Goal: Transaction & Acquisition: Purchase product/service

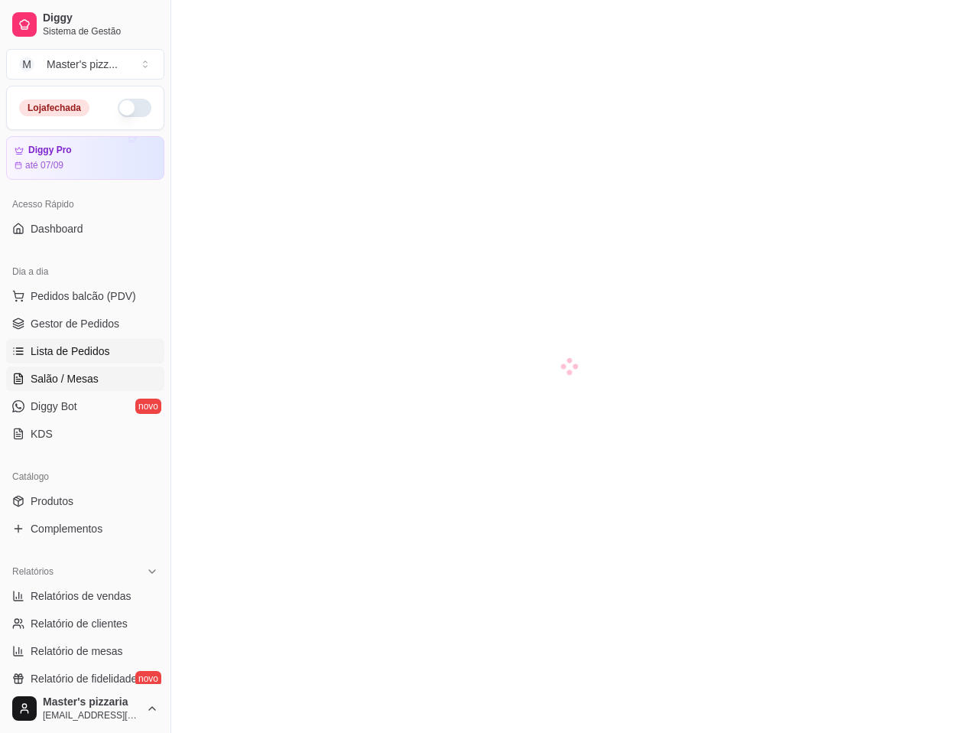
click at [76, 346] on span "Lista de Pedidos" at bounding box center [71, 350] width 80 height 15
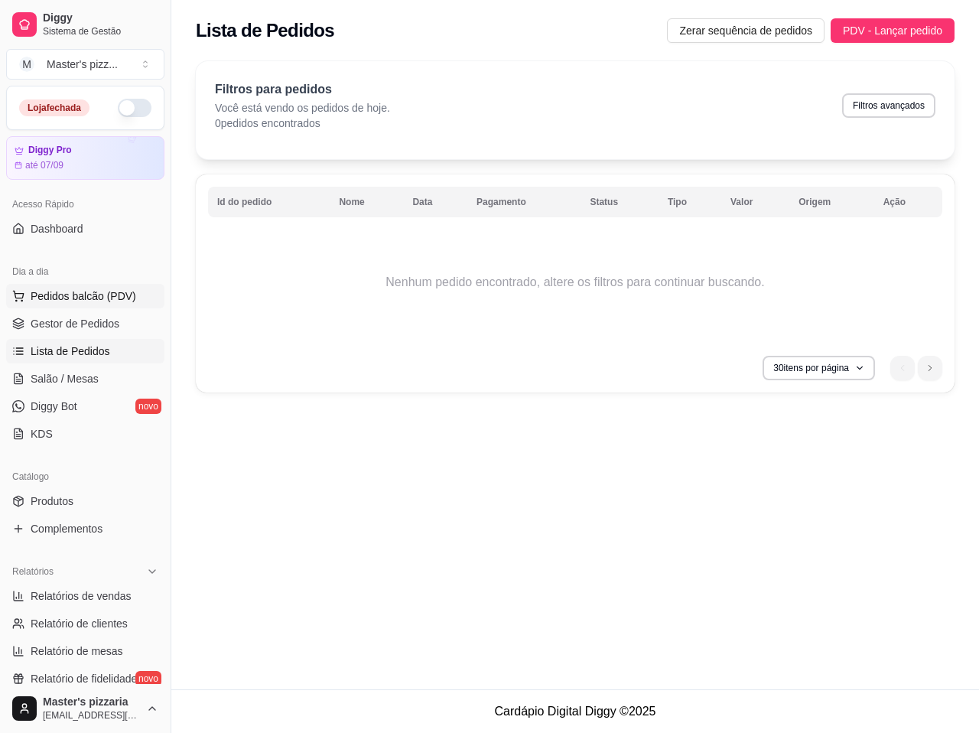
click at [79, 286] on button "Pedidos balcão (PDV)" at bounding box center [85, 296] width 158 height 24
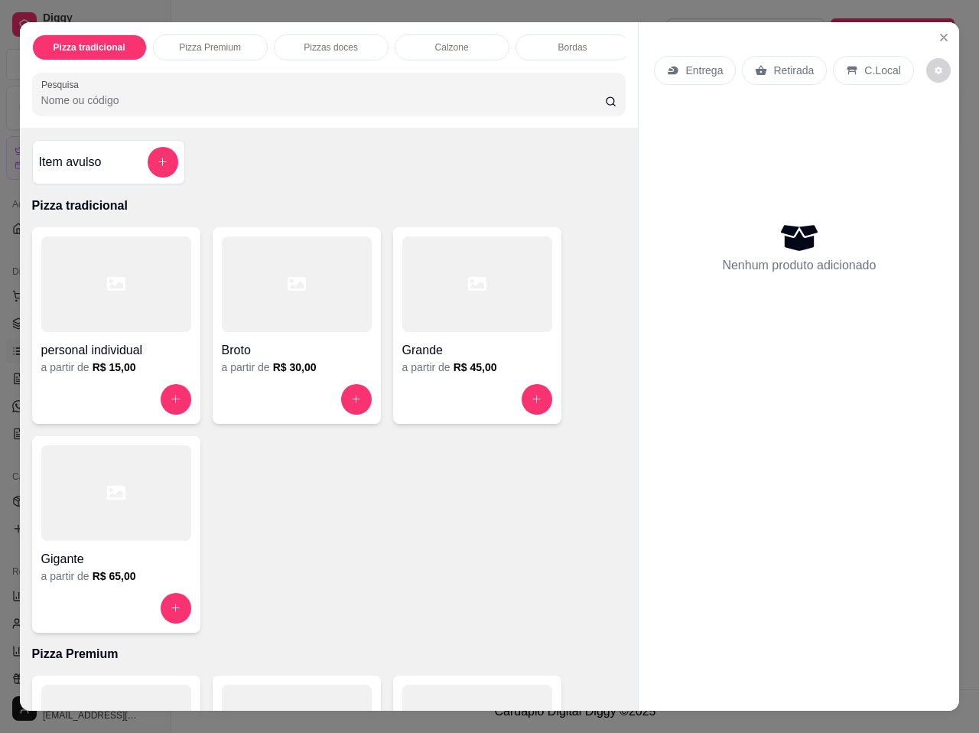
click at [685, 65] on p "Entrega" at bounding box center [703, 70] width 37 height 15
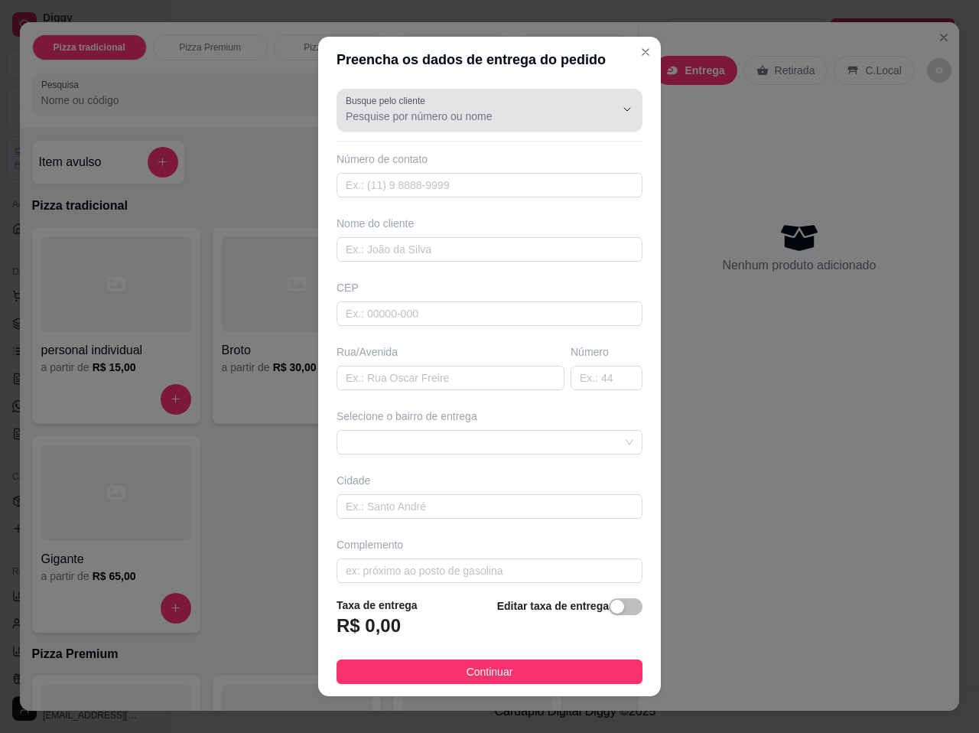
click at [466, 116] on input "Busque pelo cliente" at bounding box center [468, 116] width 245 height 15
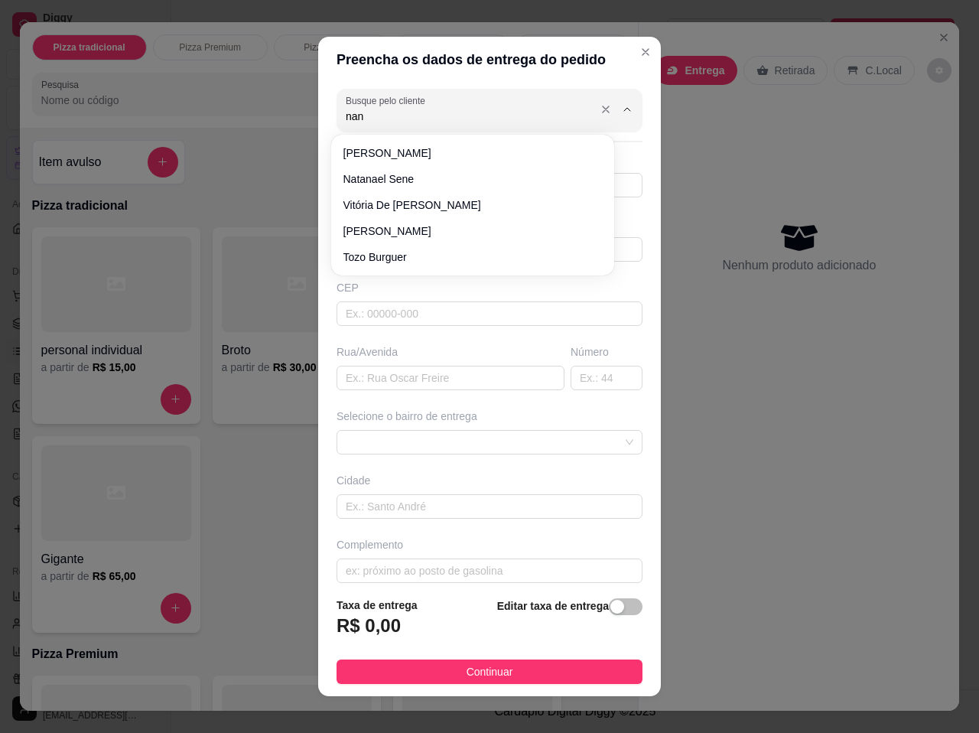
type input "nana"
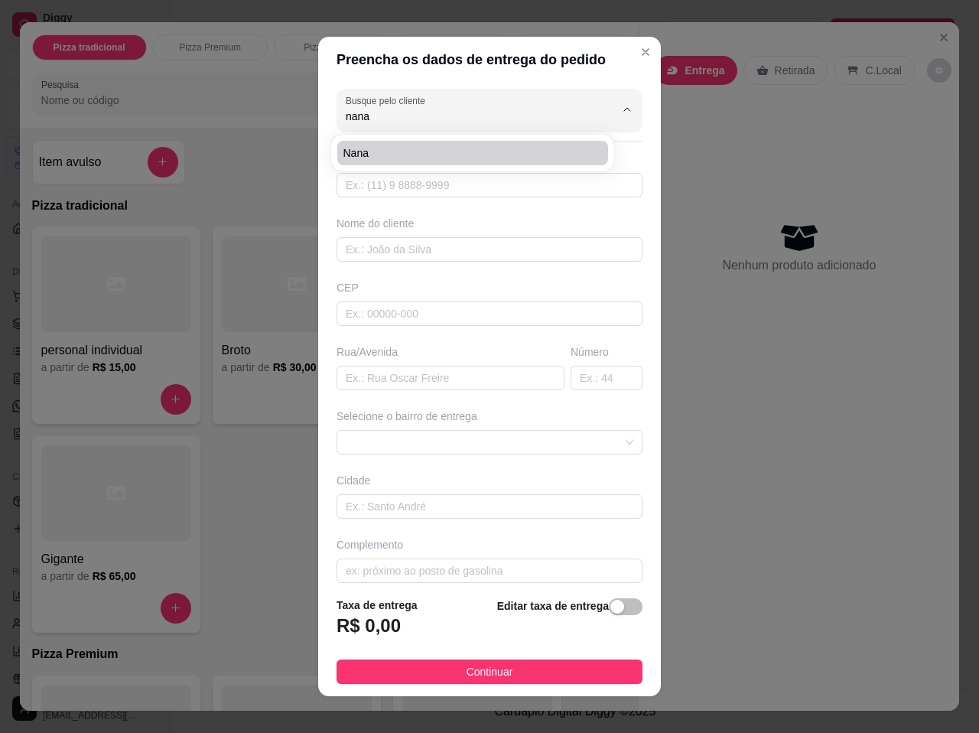
click at [421, 151] on span "nana" at bounding box center [464, 152] width 243 height 15
type input "4399273681"
type input "nana"
type input "Jaboti"
type input "perto do [PERSON_NAME]"
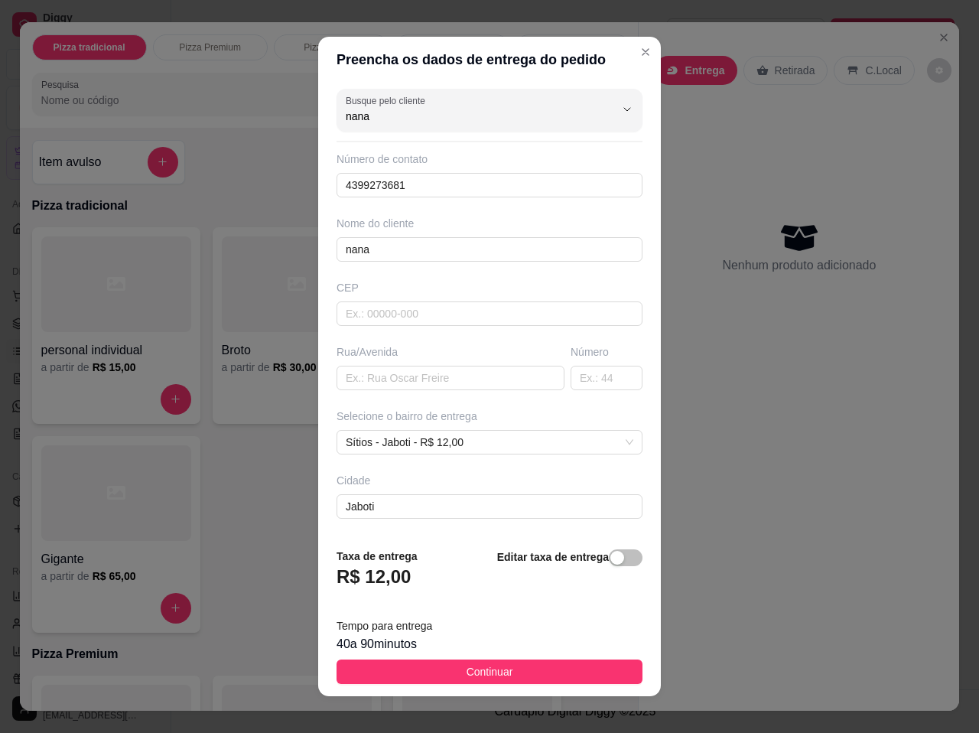
type input "nana"
click at [393, 580] on h3 "R$ 12,00" at bounding box center [373, 576] width 74 height 24
click at [611, 558] on span "button" at bounding box center [626, 557] width 34 height 17
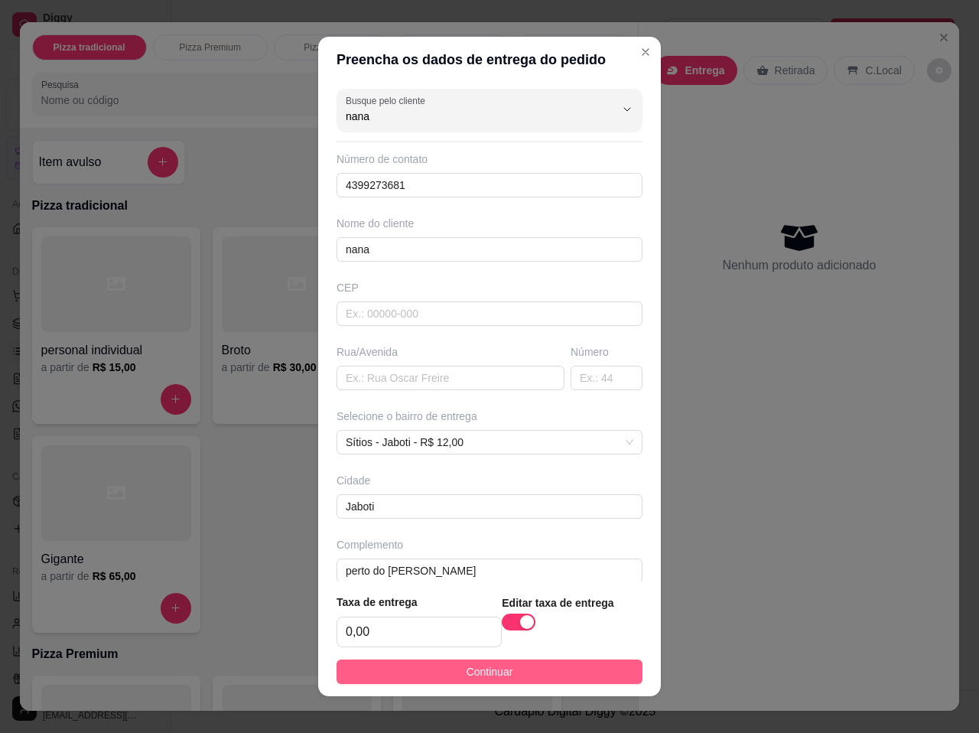
click at [580, 664] on button "Continuar" at bounding box center [489, 671] width 306 height 24
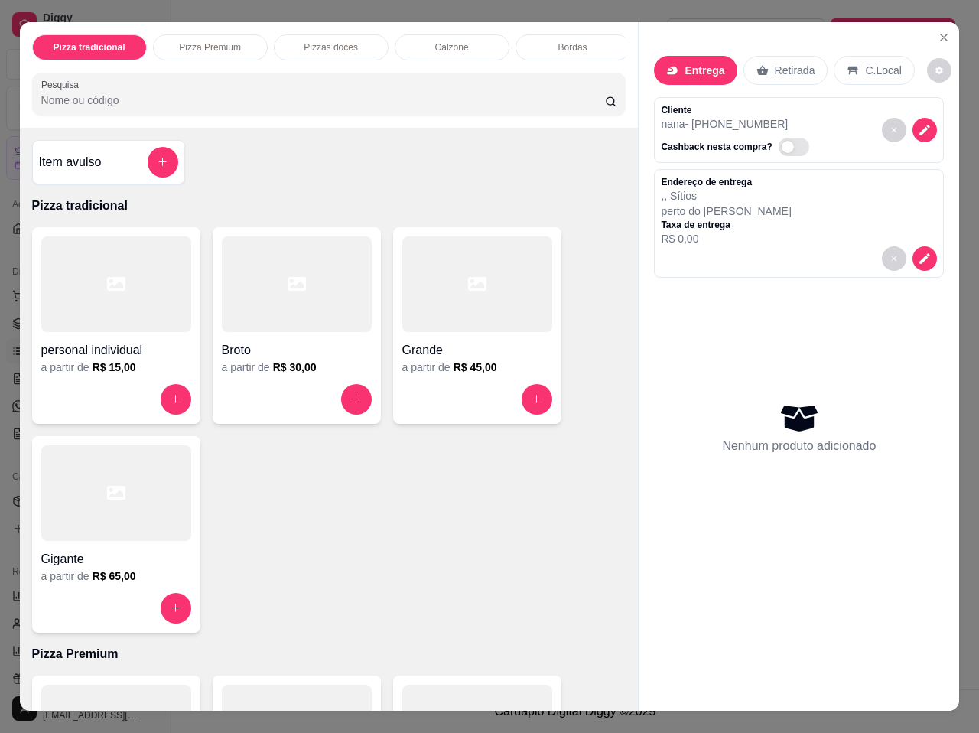
click at [473, 359] on h4 "Grande" at bounding box center [477, 350] width 150 height 18
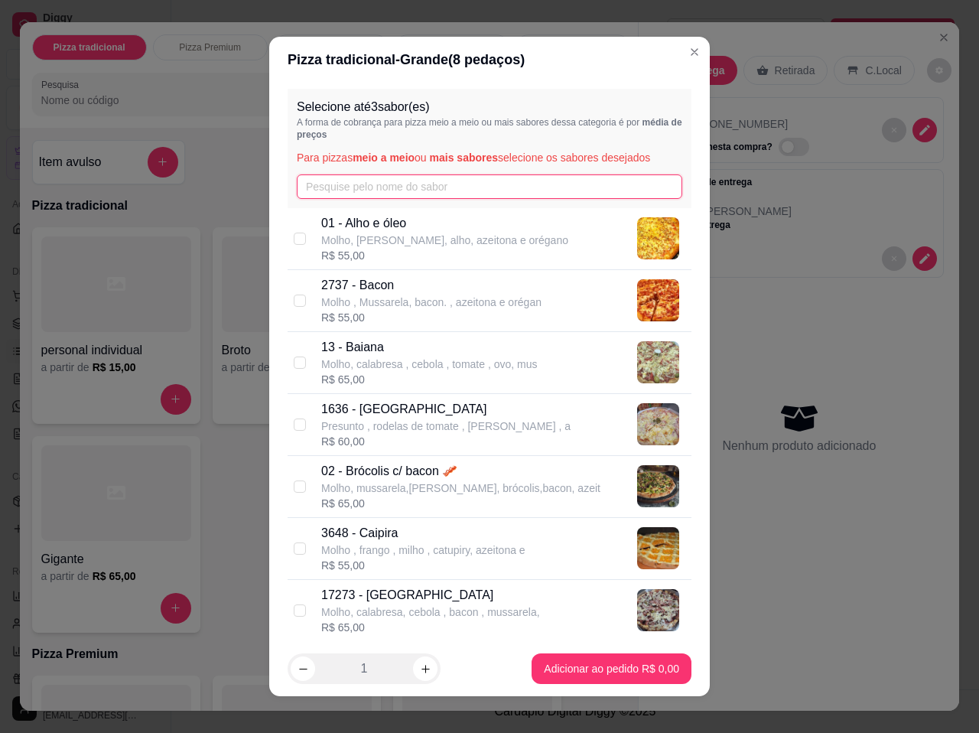
click at [429, 187] on input "text" at bounding box center [489, 186] width 385 height 24
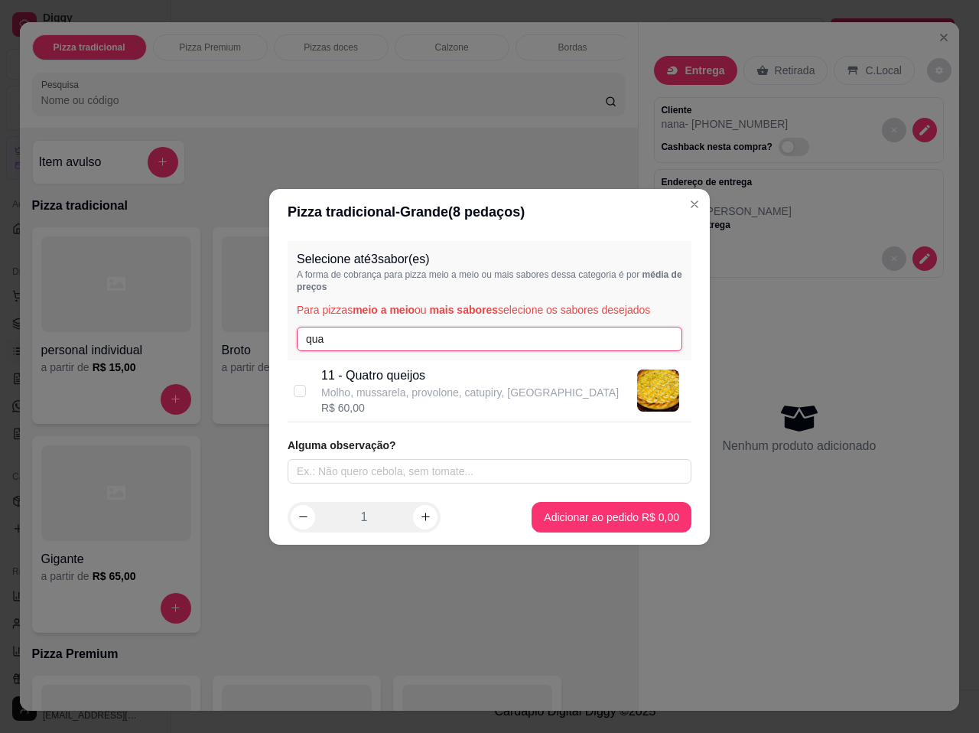
type input "qua"
click at [414, 388] on p "Molho, mussarela, provolone, catupiry, [GEOGRAPHIC_DATA]" at bounding box center [469, 392] width 297 height 15
checkbox input "true"
drag, startPoint x: 338, startPoint y: 336, endPoint x: 253, endPoint y: 326, distance: 85.4
click at [253, 326] on div "Pizza tradicional - Grande ( 8 pedaços) Selecione até 3 sabor(es) A forma de co…" at bounding box center [489, 366] width 979 height 733
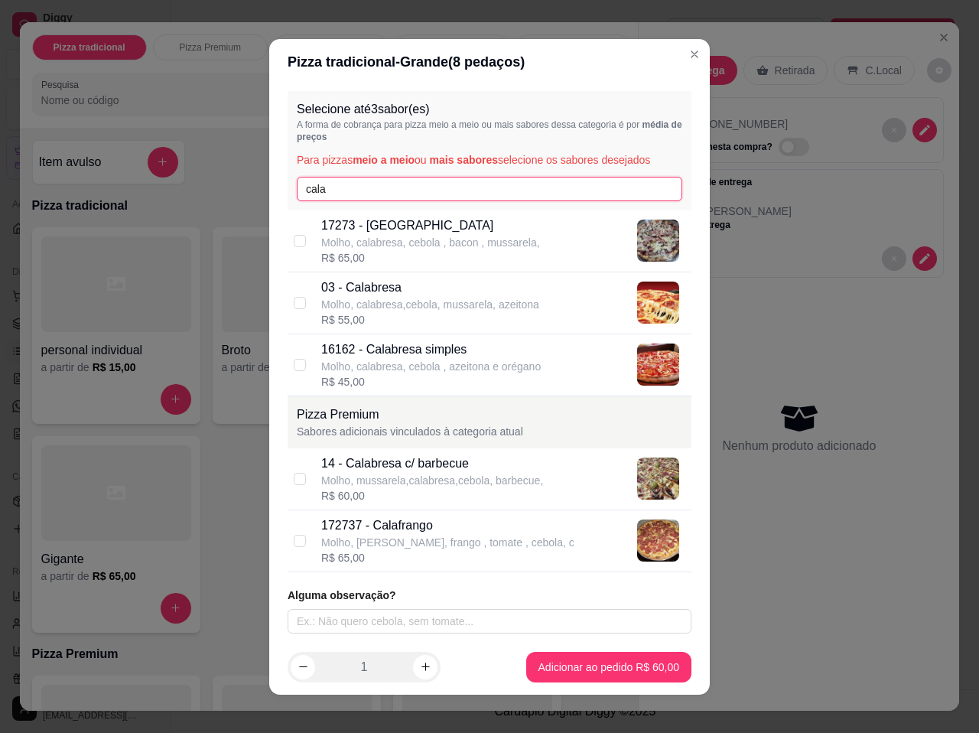
type input "cala"
click at [385, 235] on p "Molho, calabresa, cebola , bacon , mussarela," at bounding box center [430, 242] width 219 height 15
checkbox input "true"
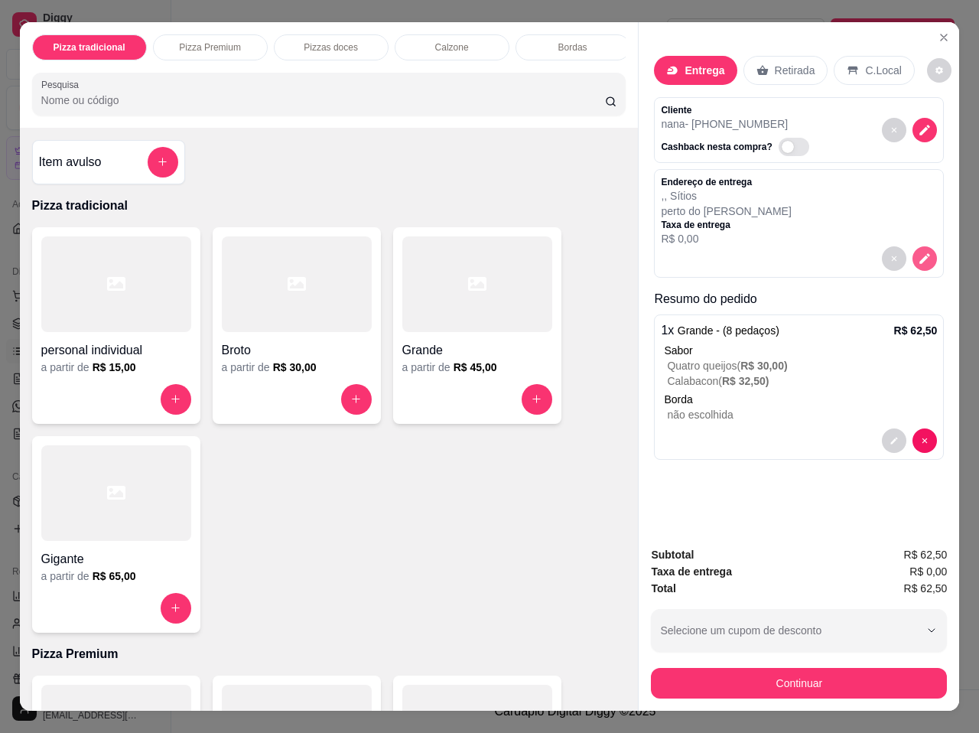
click at [918, 252] on icon "decrease-product-quantity" at bounding box center [925, 259] width 14 height 14
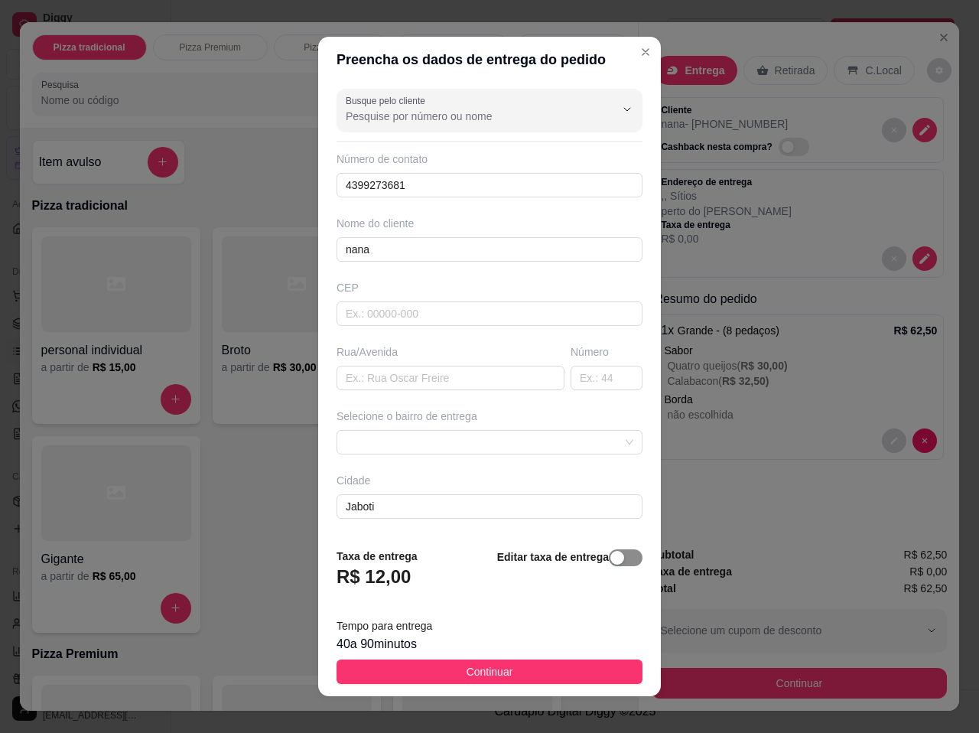
click at [622, 559] on span "button" at bounding box center [626, 557] width 34 height 17
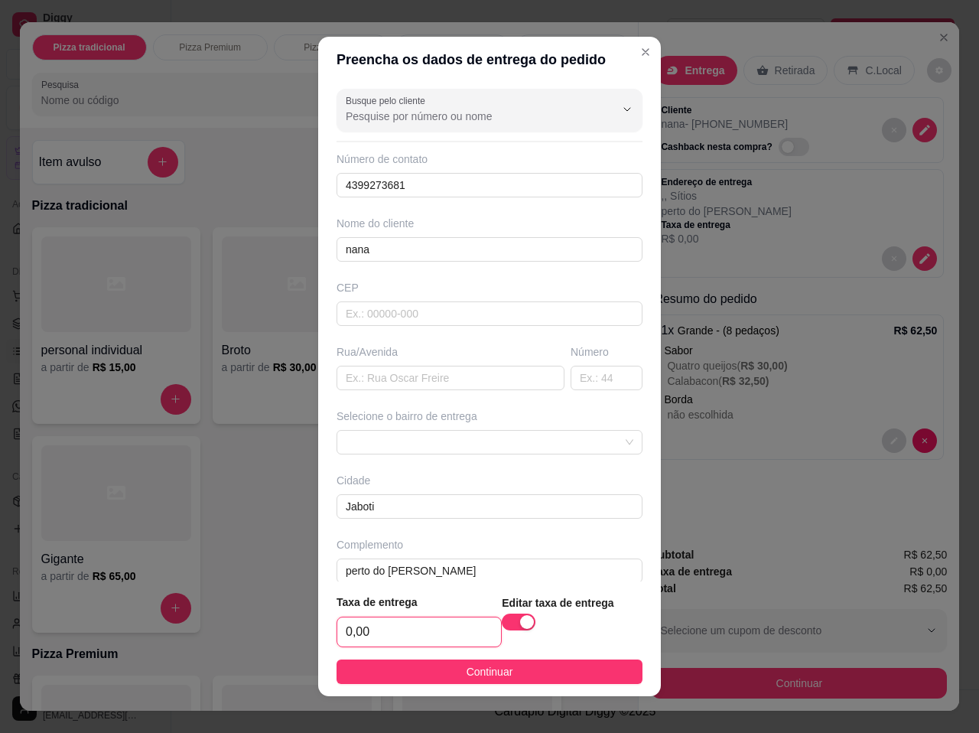
click at [437, 632] on input "0,00" at bounding box center [419, 631] width 164 height 29
type input "6,00"
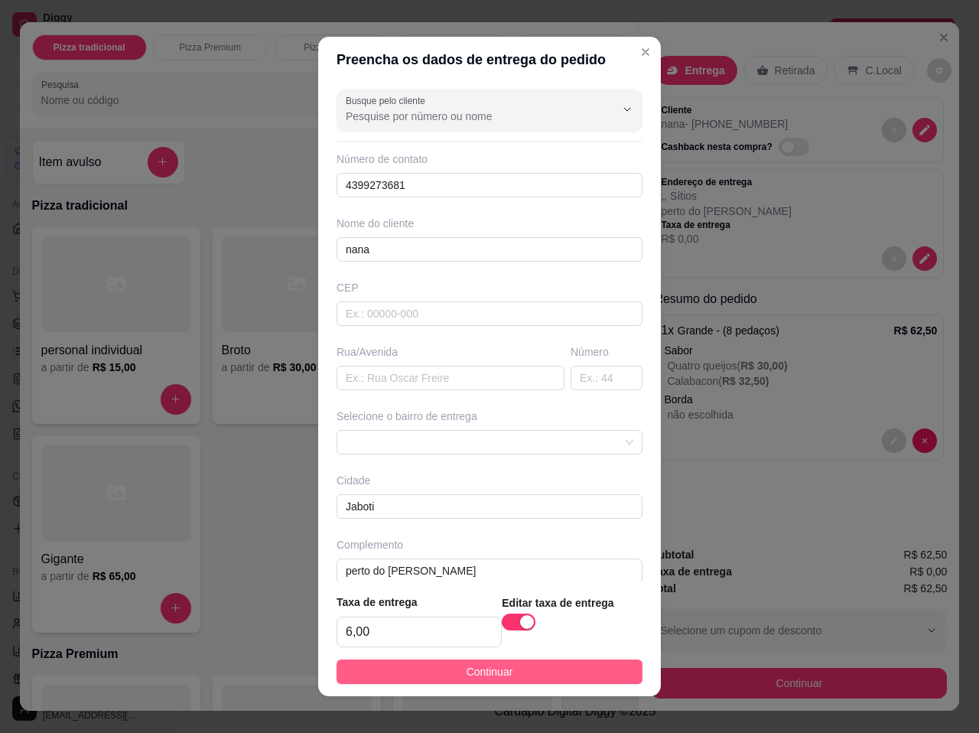
click at [525, 670] on button "Continuar" at bounding box center [489, 671] width 306 height 24
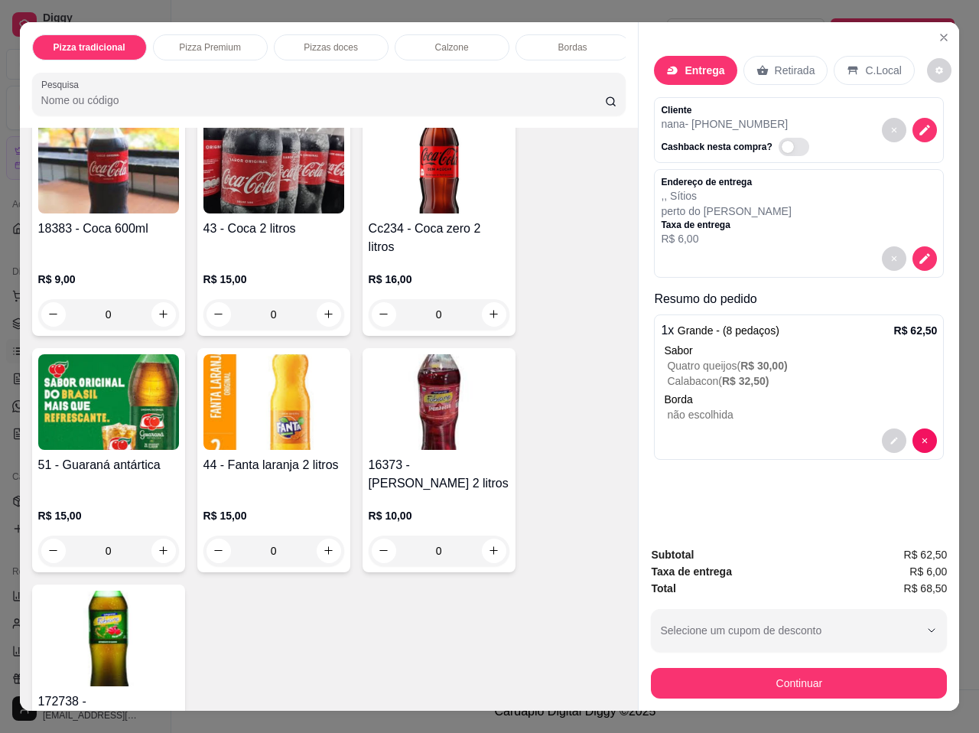
scroll to position [3670, 0]
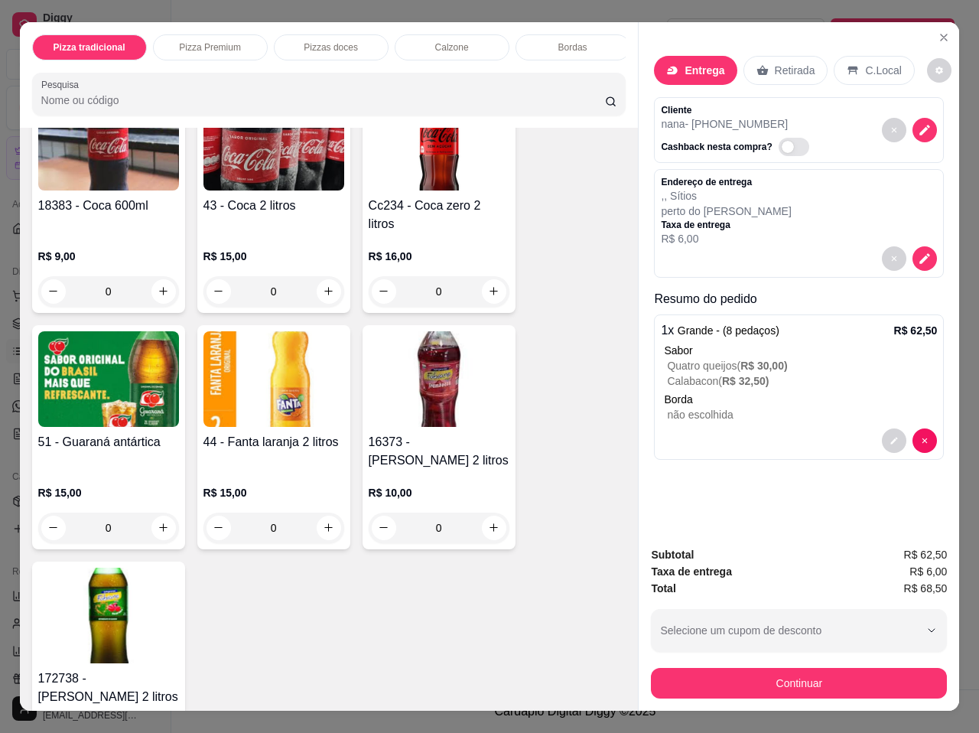
click at [80, 598] on img at bounding box center [108, 615] width 141 height 96
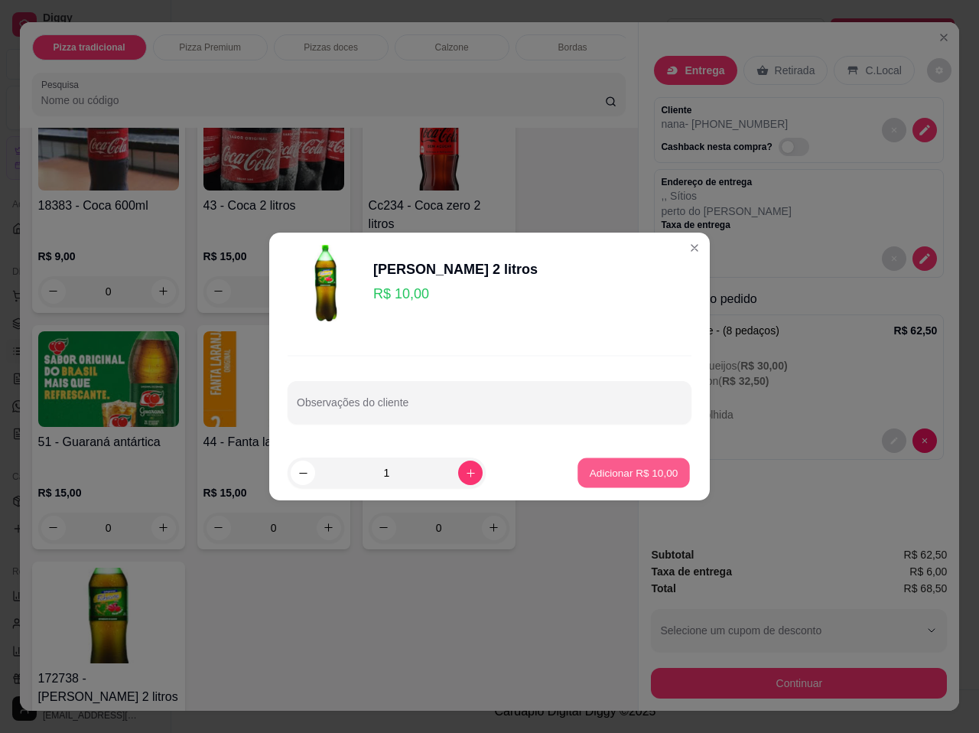
click at [633, 473] on p "Adicionar R$ 10,00" at bounding box center [634, 472] width 89 height 15
type input "1"
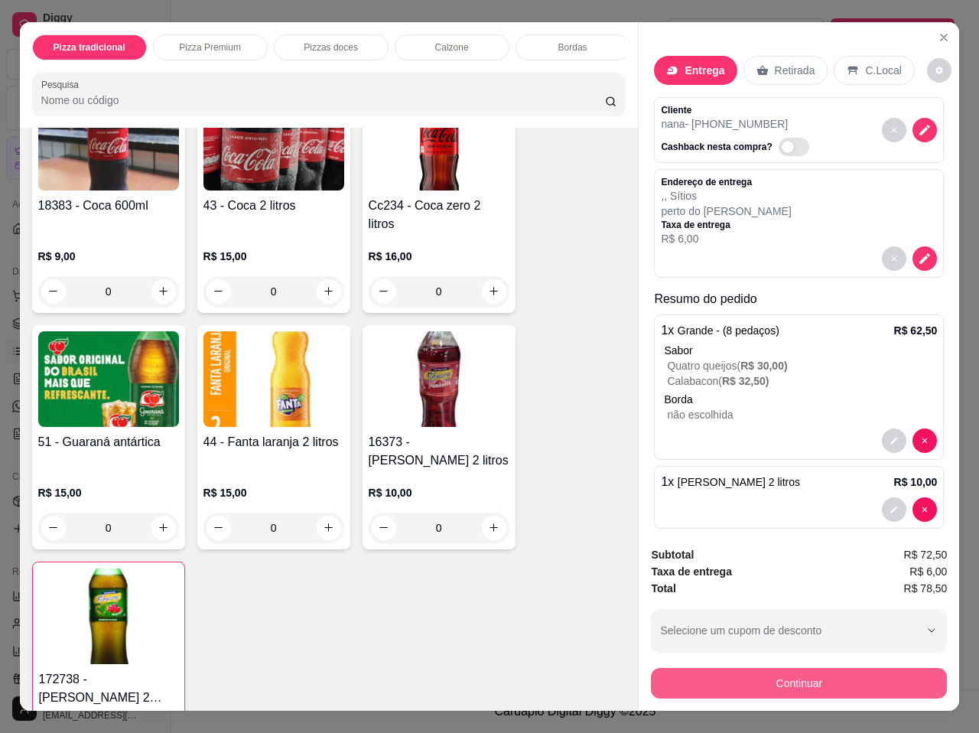
click at [791, 680] on button "Continuar" at bounding box center [799, 683] width 296 height 31
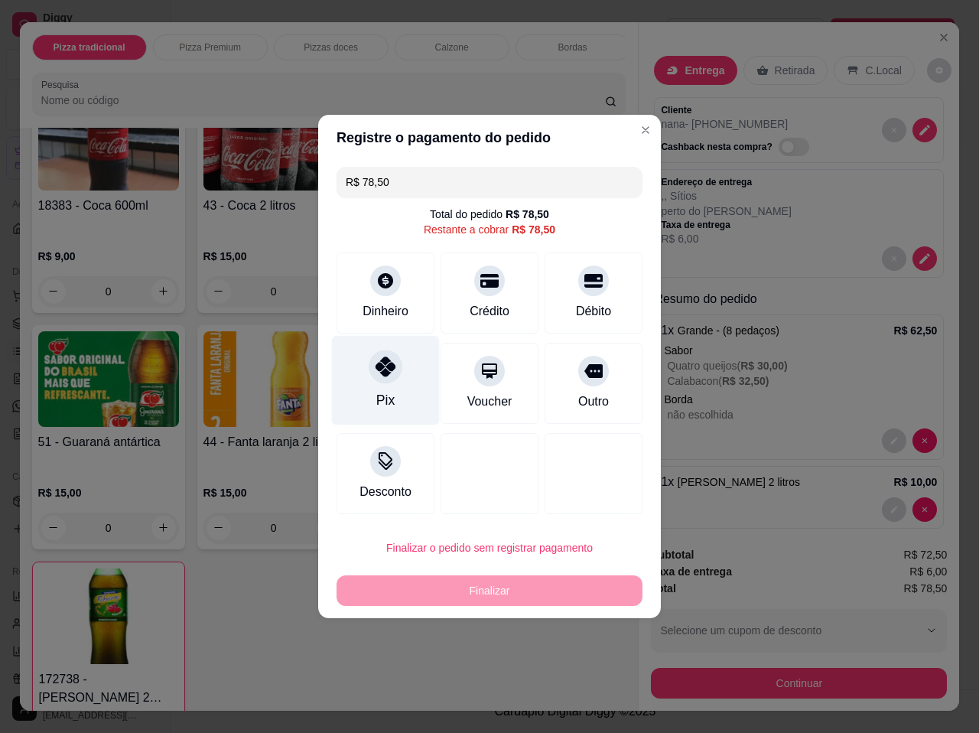
click at [388, 362] on icon at bounding box center [385, 366] width 20 height 20
type input "R$ 0,00"
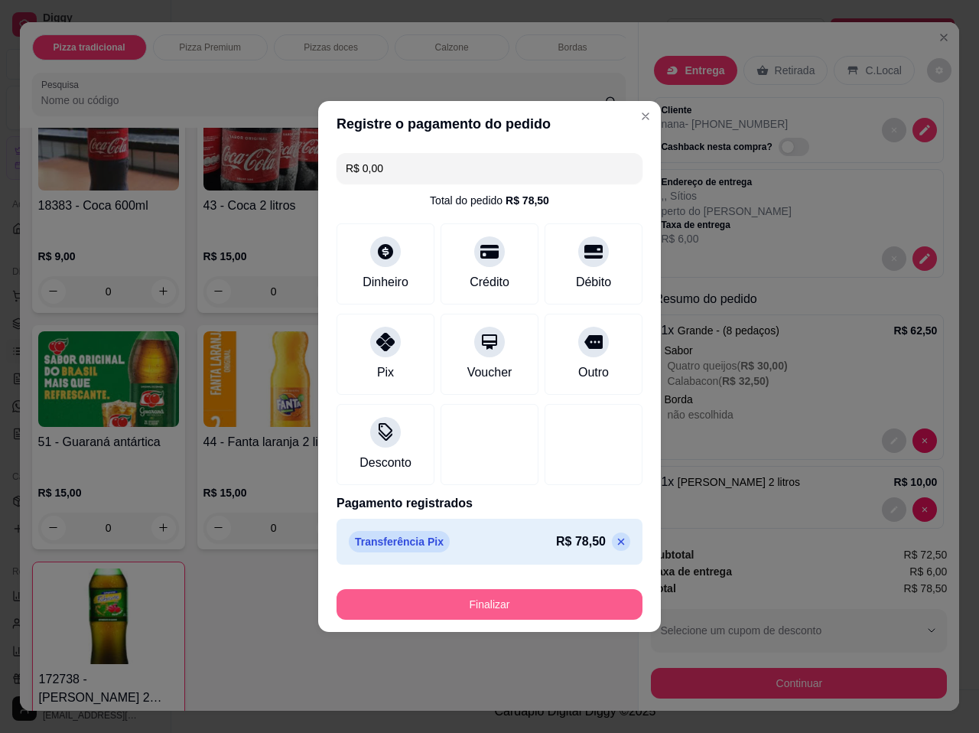
click at [504, 611] on button "Finalizar" at bounding box center [489, 604] width 306 height 31
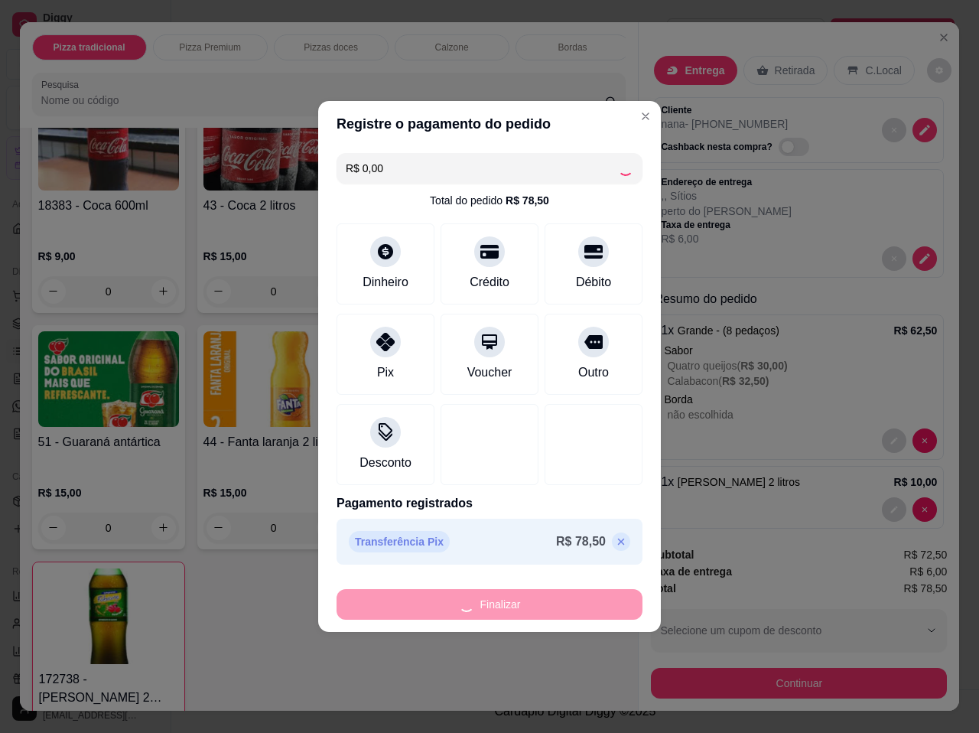
type input "0"
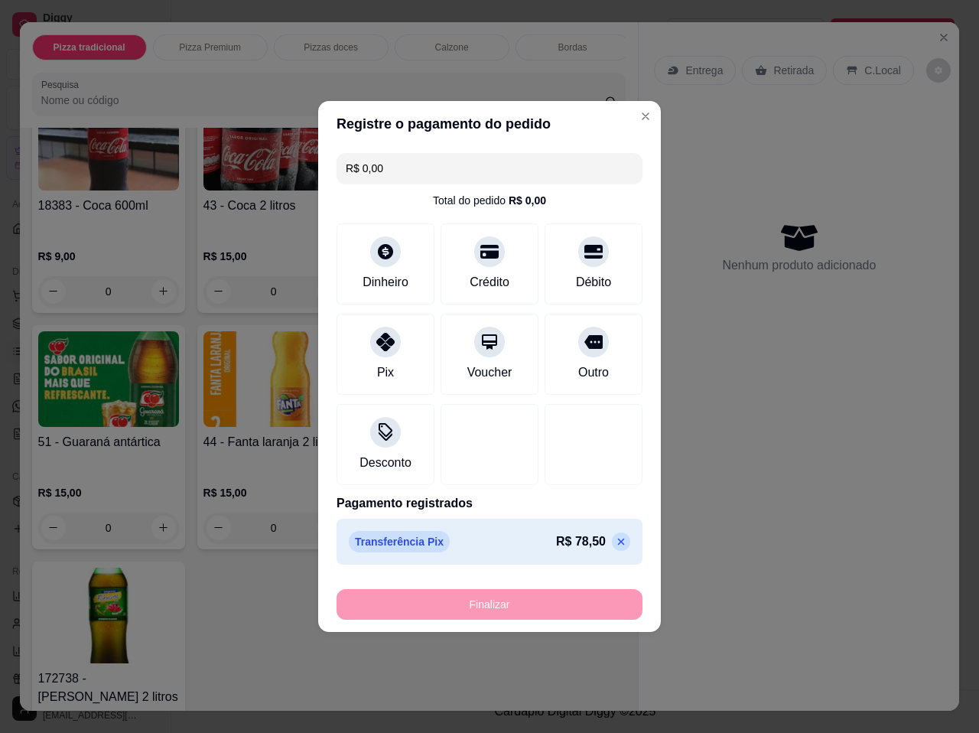
type input "-R$ 78,50"
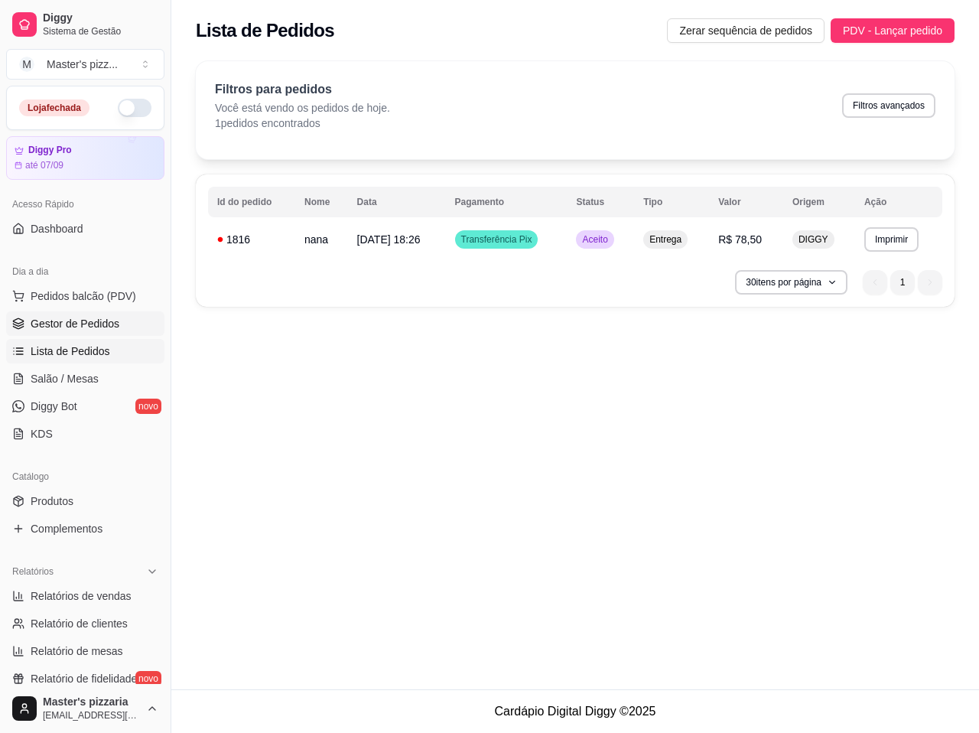
click at [70, 328] on span "Gestor de Pedidos" at bounding box center [75, 323] width 89 height 15
